Goal: Navigation & Orientation: Find specific page/section

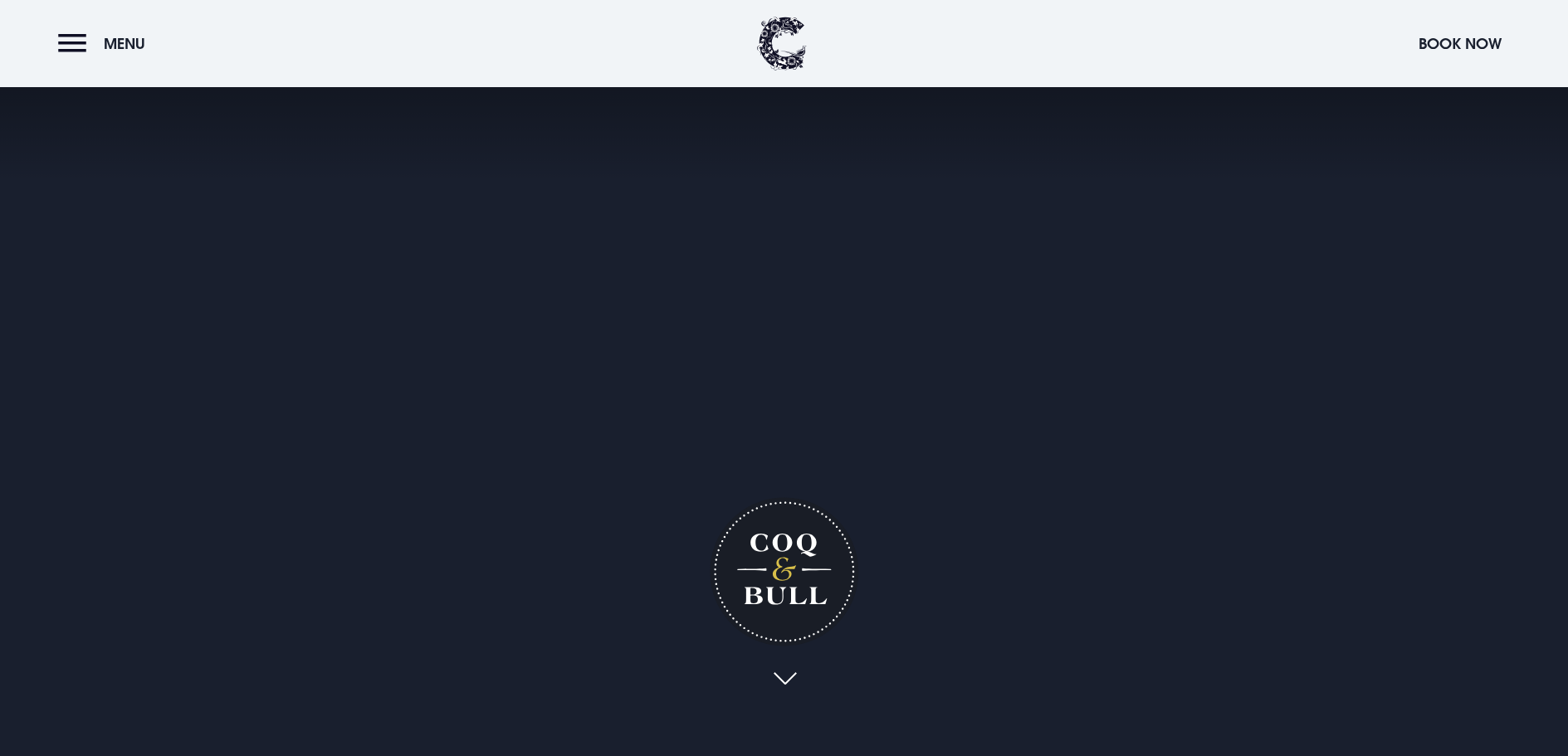
click at [782, 661] on link at bounding box center [784, 679] width 38 height 36
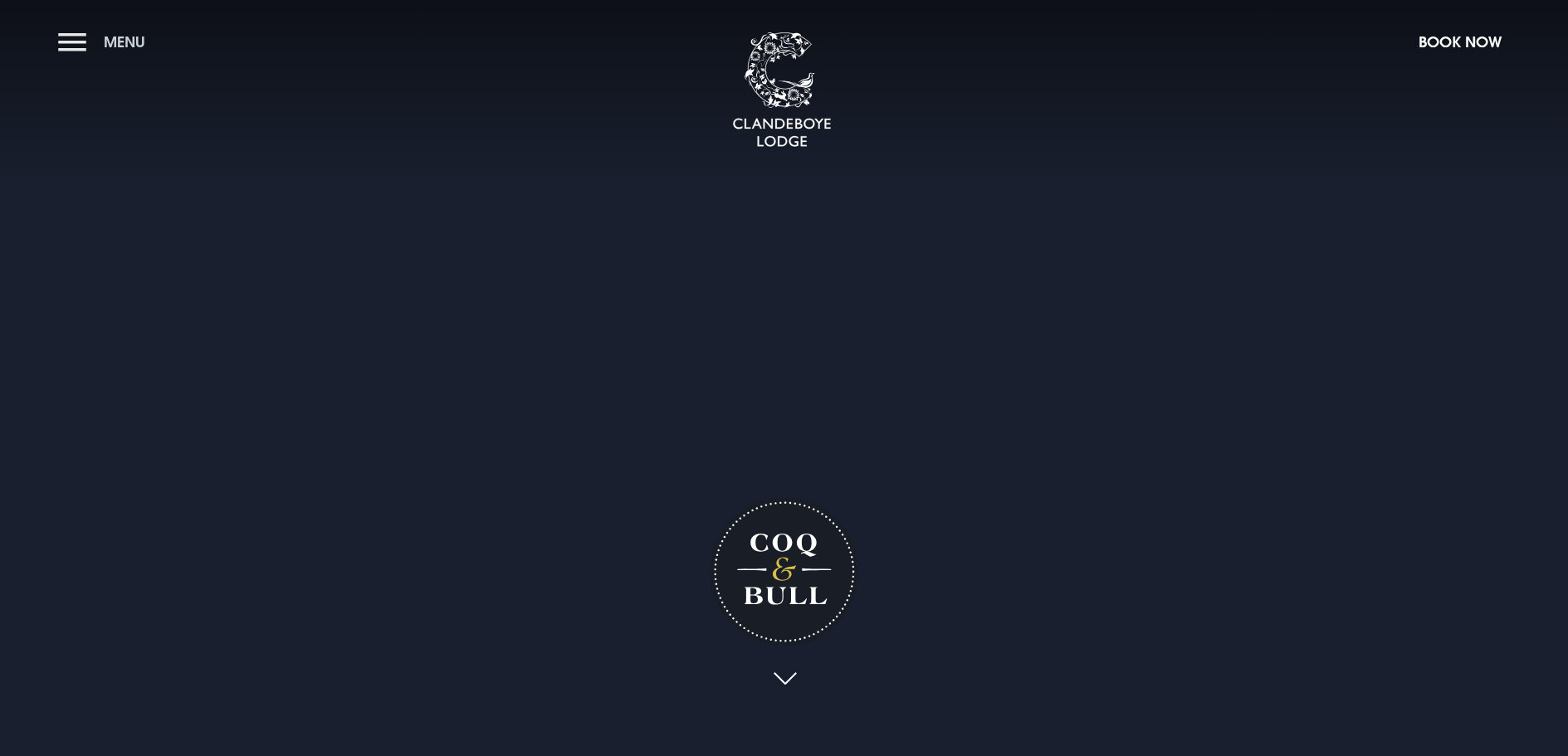
click at [124, 45] on span "Menu" at bounding box center [124, 42] width 41 height 19
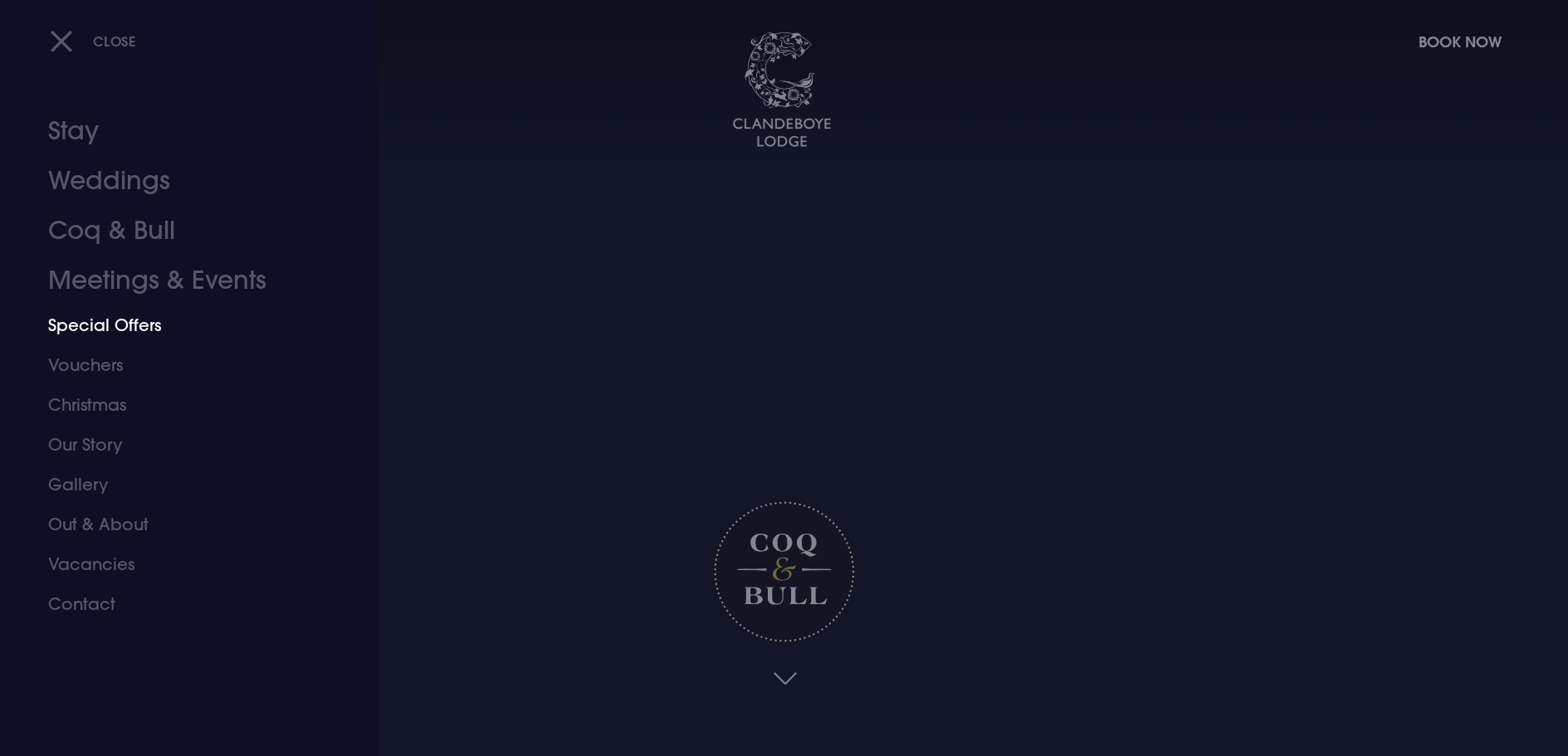
click at [130, 323] on link "Special Offers" at bounding box center [179, 325] width 262 height 39
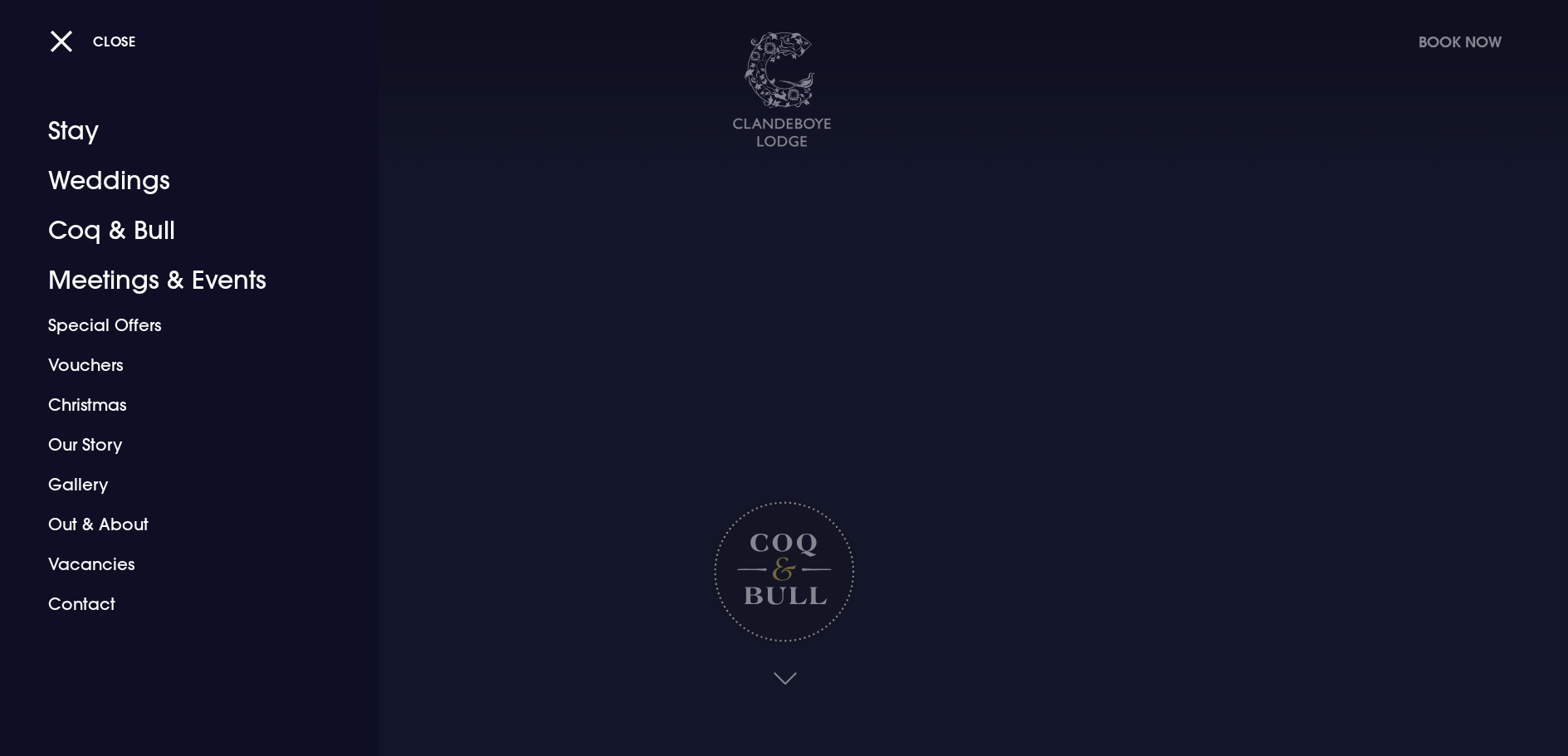
scroll to position [23, 0]
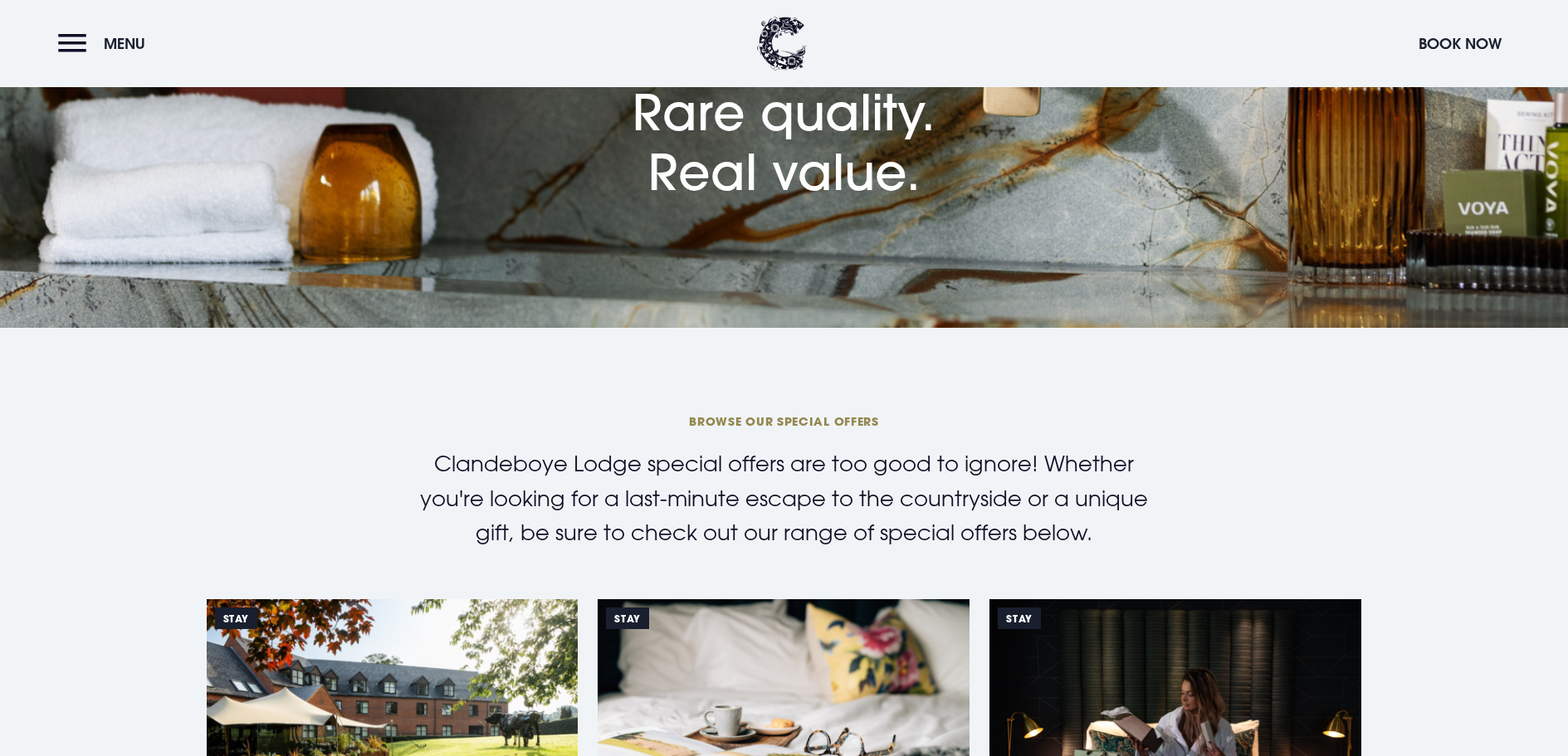
scroll to position [83, 0]
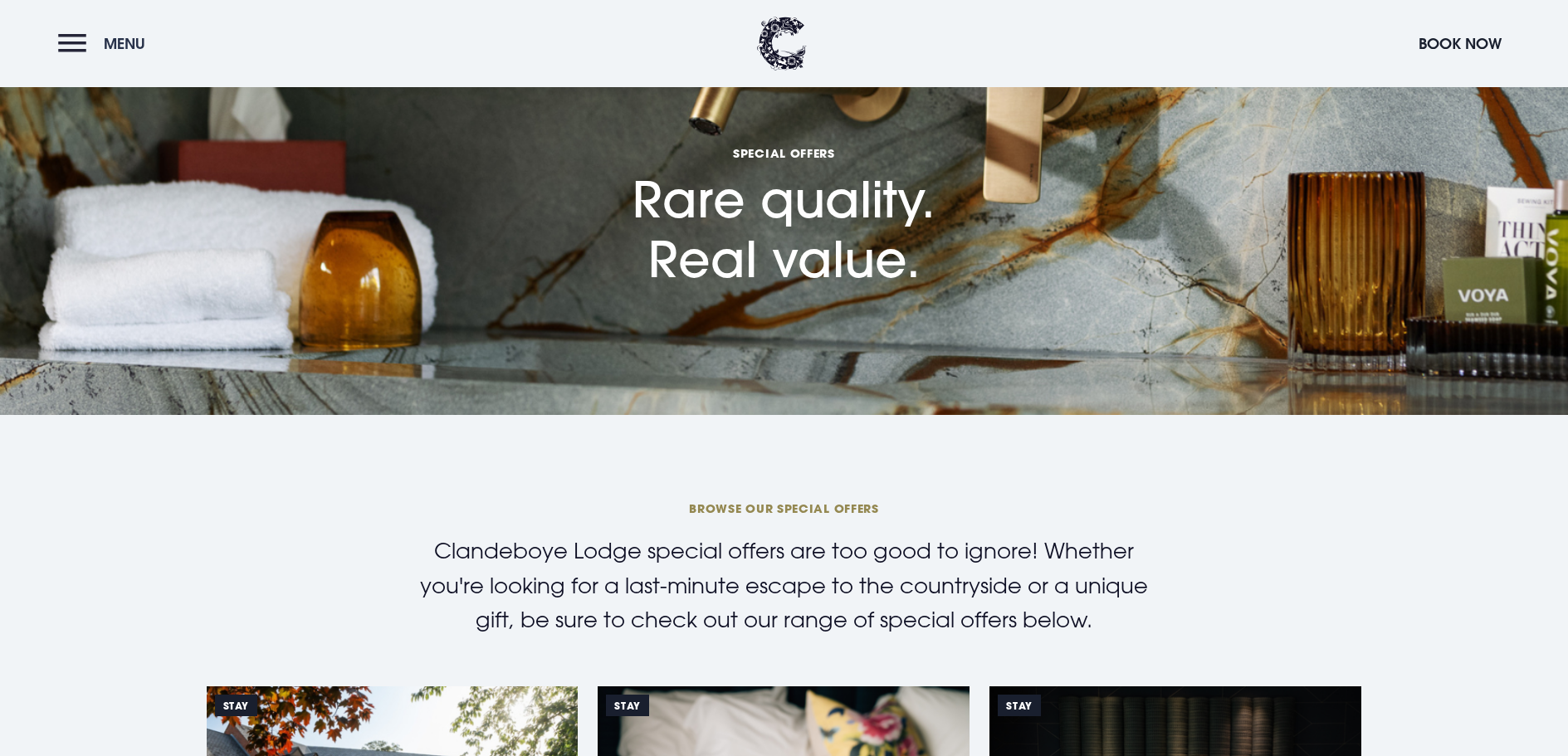
click at [79, 45] on button "Menu" at bounding box center [106, 44] width 96 height 35
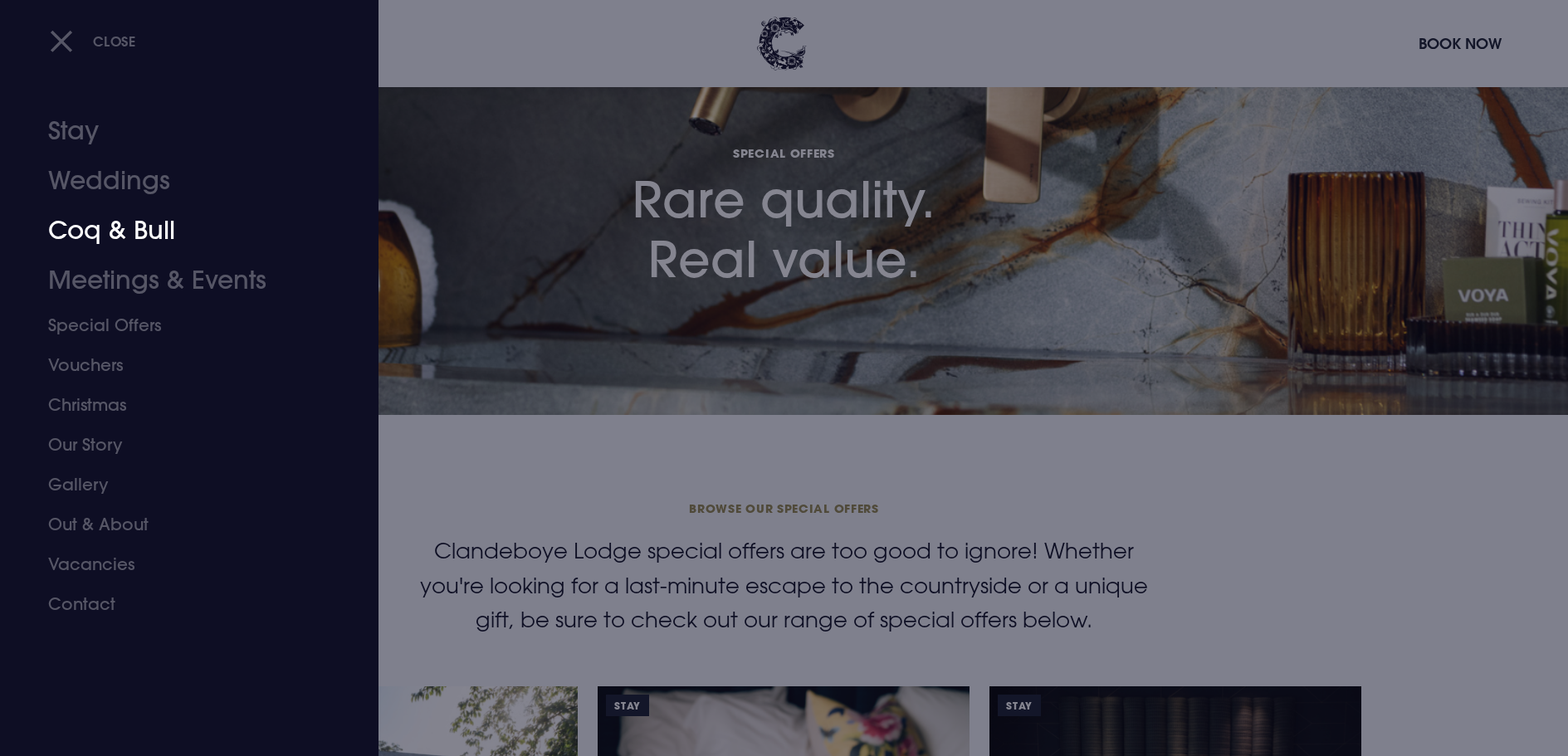
click at [120, 234] on link "Coq & Bull" at bounding box center [179, 230] width 262 height 50
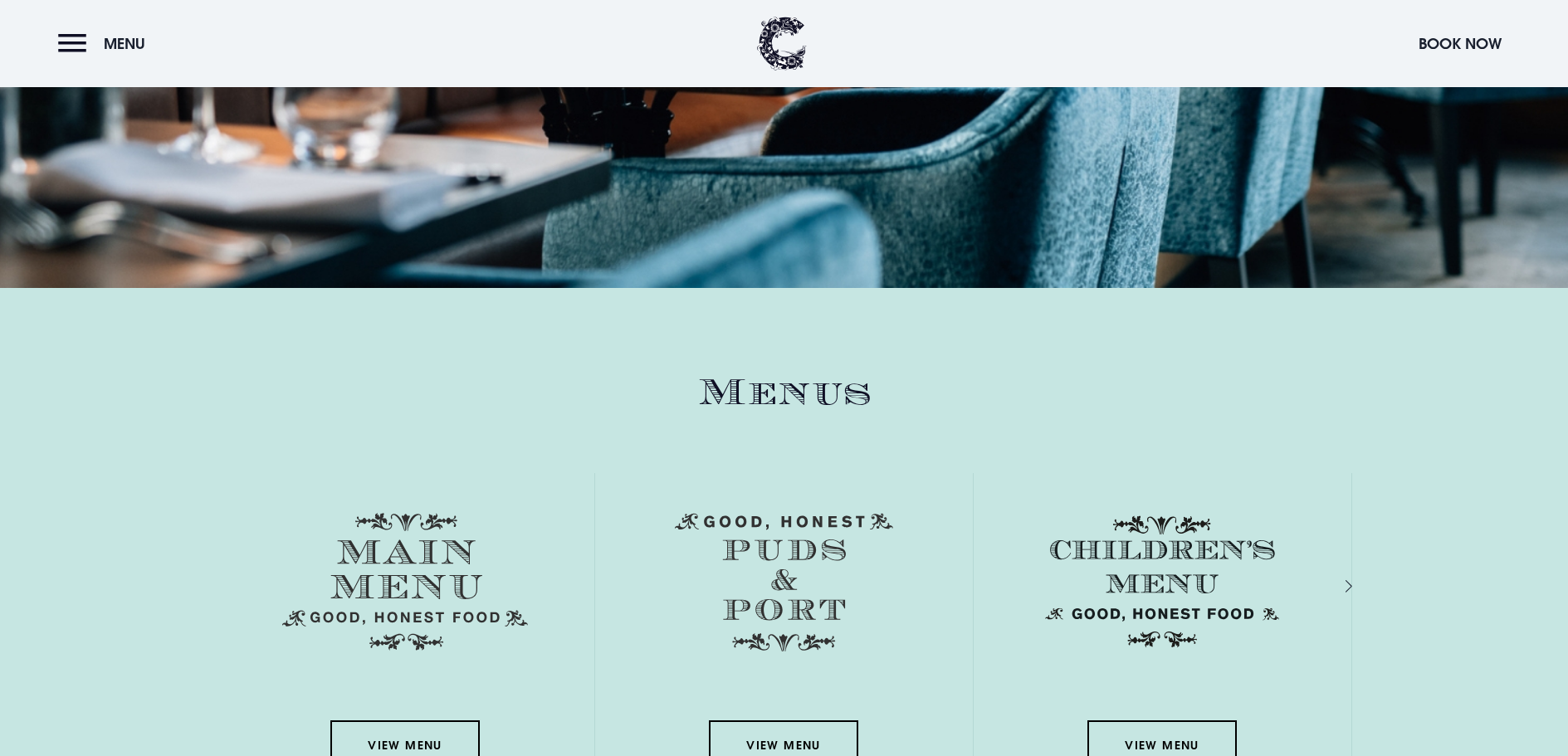
scroll to position [2323, 0]
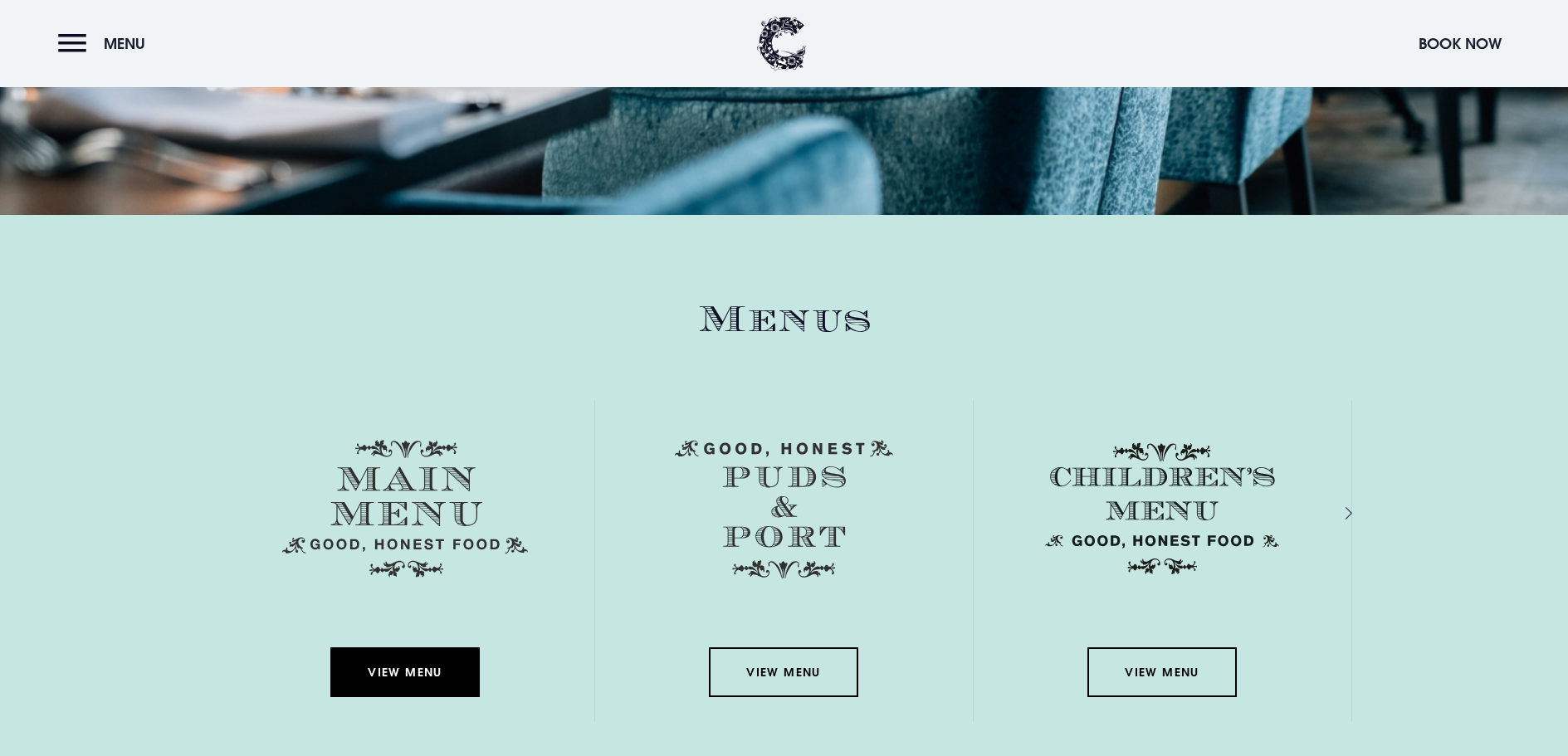
click at [402, 647] on link "View Menu" at bounding box center [405, 671] width 150 height 50
